Goal: Learn about a topic

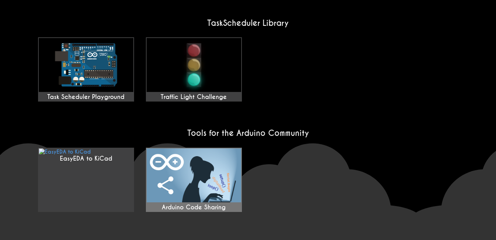
scroll to position [628, 0]
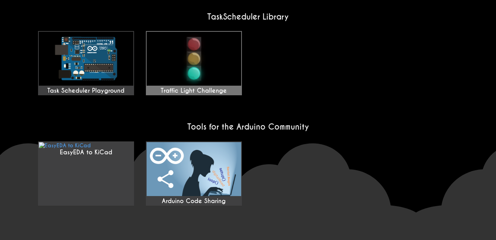
click at [233, 65] on img at bounding box center [194, 59] width 95 height 54
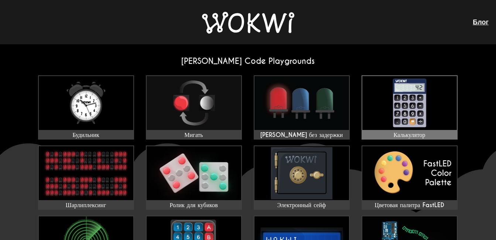
click at [417, 110] on img at bounding box center [409, 103] width 95 height 54
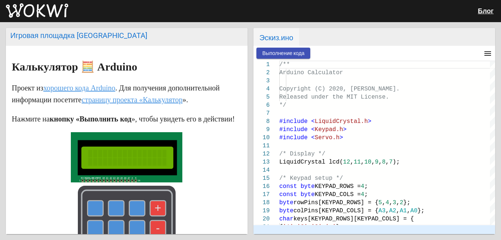
click at [82, 104] on link "страницу проекта «Калькулятор" at bounding box center [132, 100] width 101 height 8
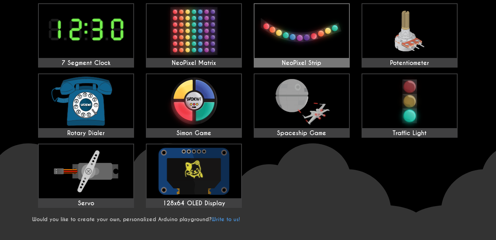
scroll to position [295, 0]
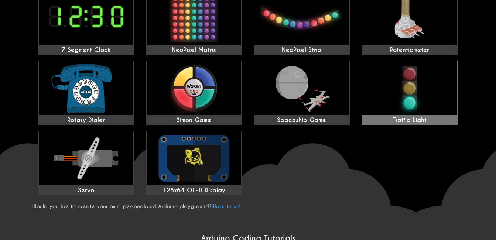
click at [373, 99] on img at bounding box center [409, 88] width 95 height 54
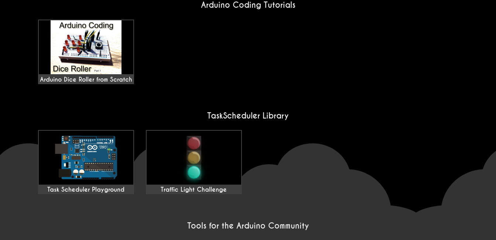
scroll to position [554, 0]
